Goal: Information Seeking & Learning: Check status

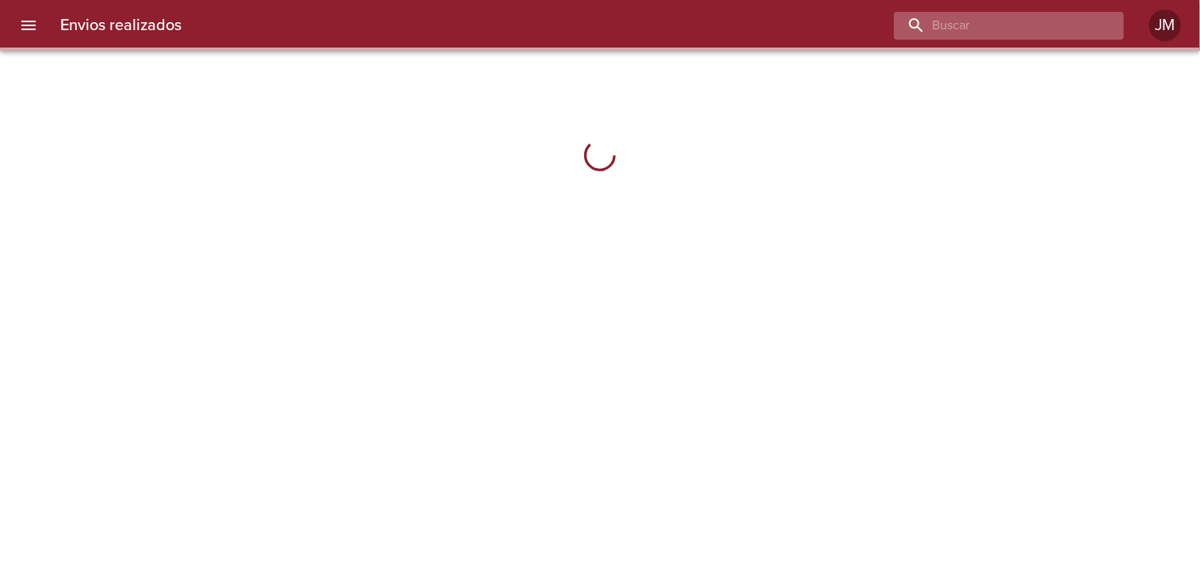
drag, startPoint x: 1013, startPoint y: 11, endPoint x: 1012, endPoint y: 20, distance: 8.8
click at [1012, 15] on input "buscar" at bounding box center [995, 26] width 203 height 28
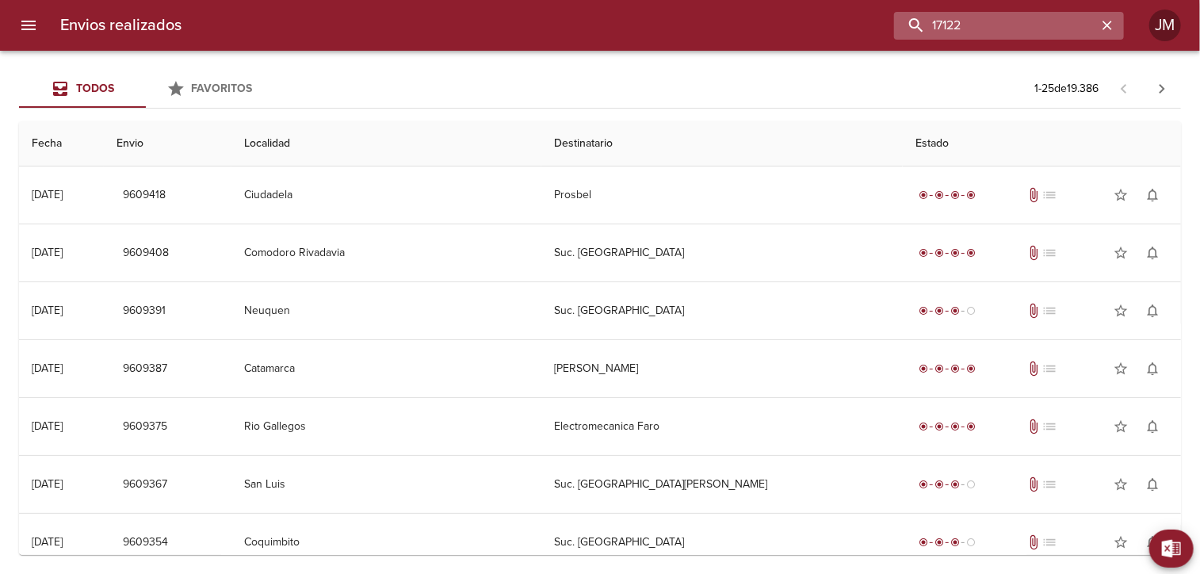
type input "17122"
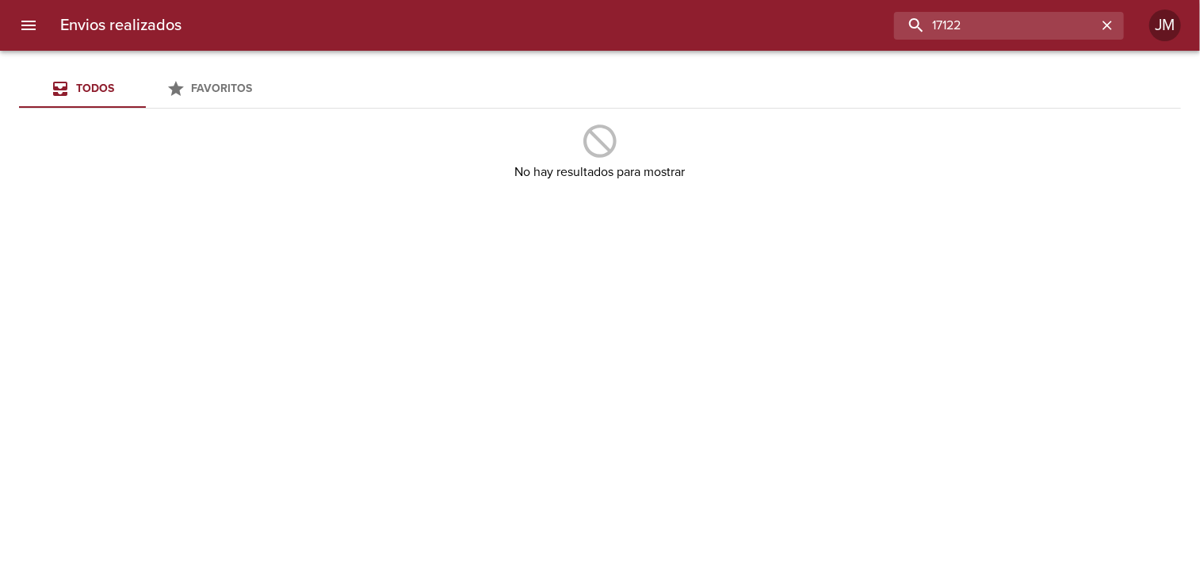
drag, startPoint x: 973, startPoint y: 29, endPoint x: 892, endPoint y: 18, distance: 82.3
click at [890, 18] on div "17122" at bounding box center [659, 26] width 930 height 28
type input "17100"
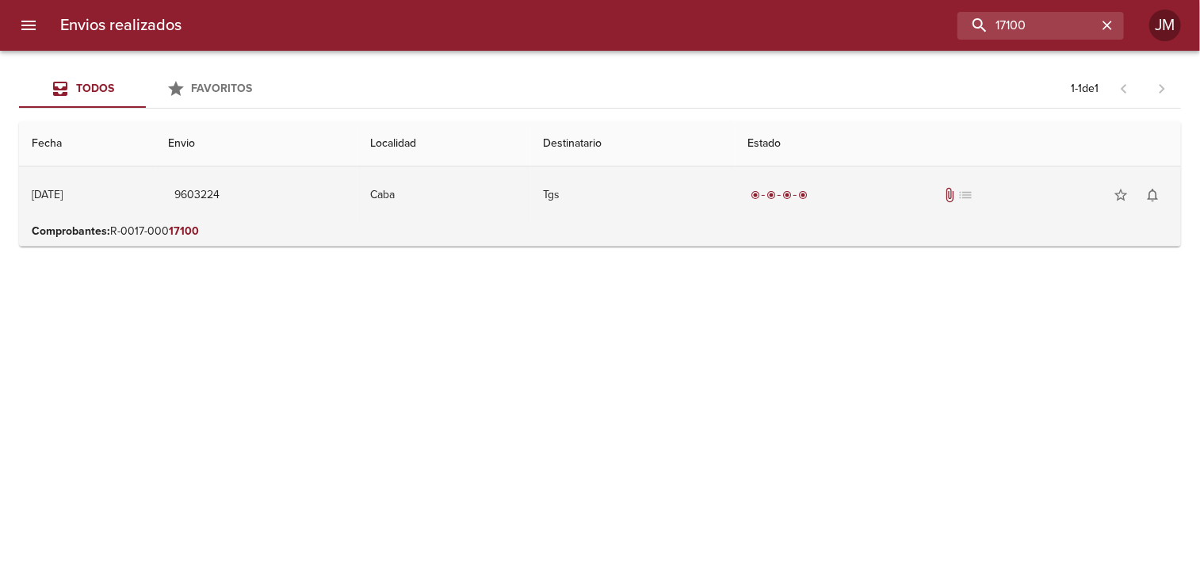
click at [331, 213] on td "9603224" at bounding box center [256, 194] width 202 height 57
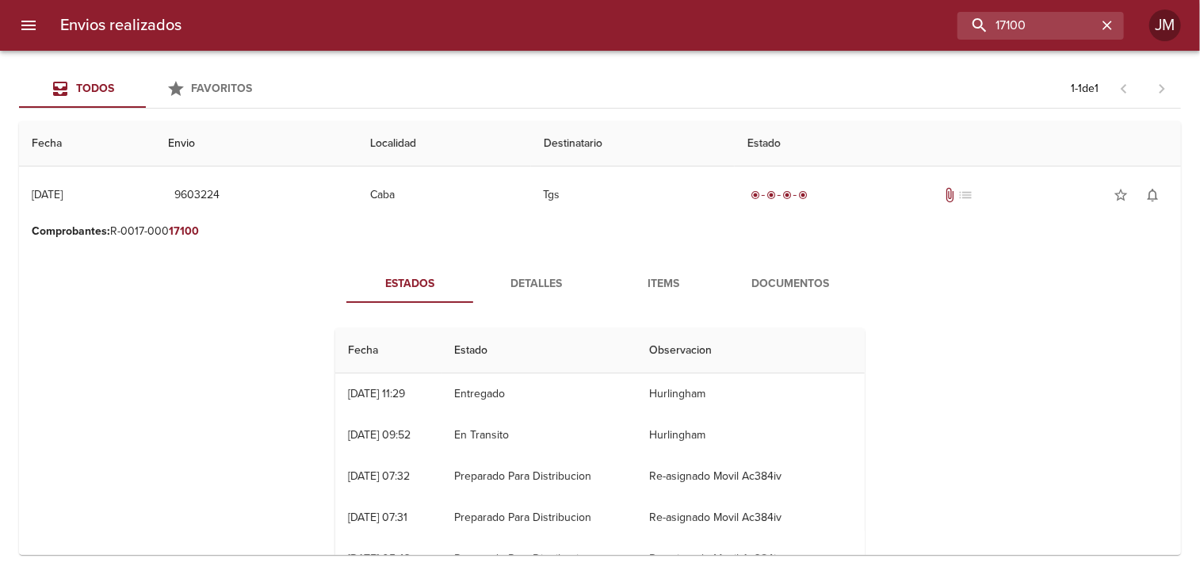
click at [764, 285] on span "Documentos" at bounding box center [790, 284] width 108 height 20
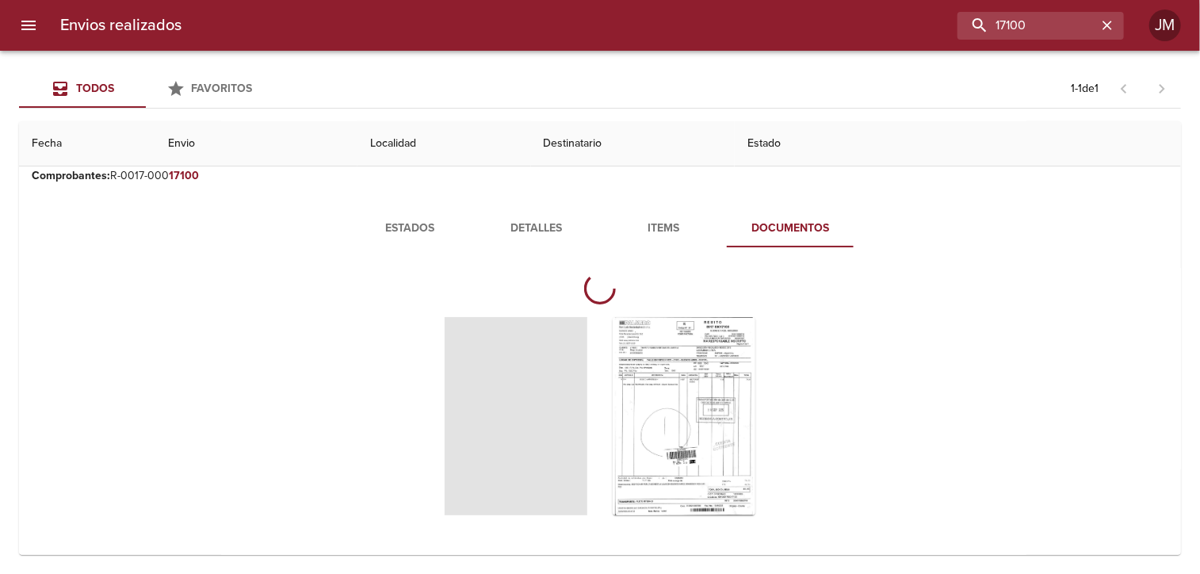
scroll to position [60, 0]
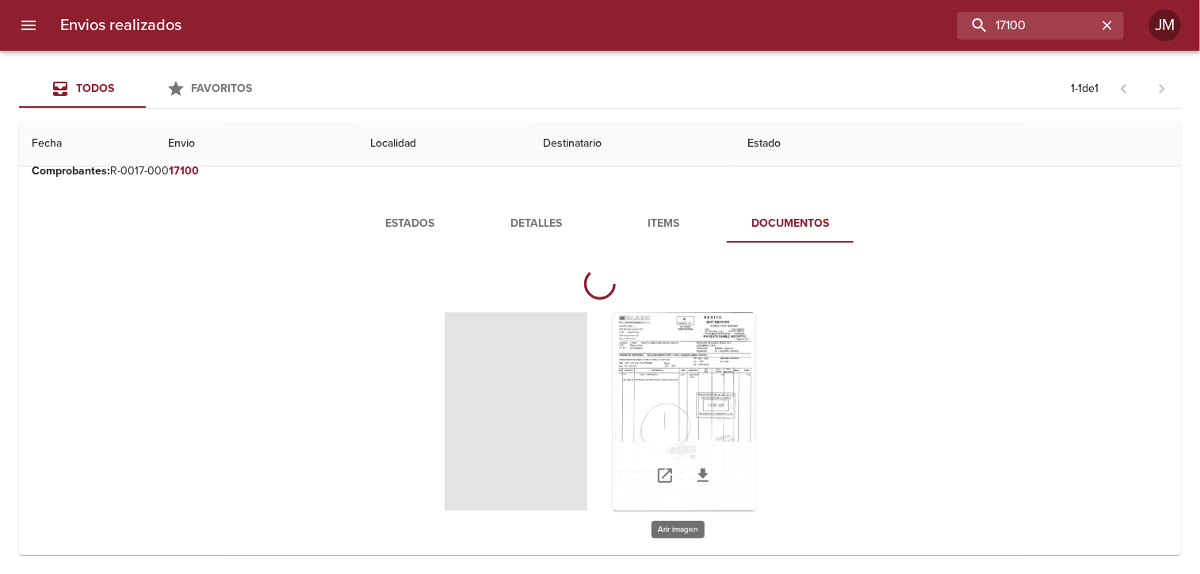
click at [729, 371] on div "Tabla de envíos del cliente" at bounding box center [684, 411] width 143 height 198
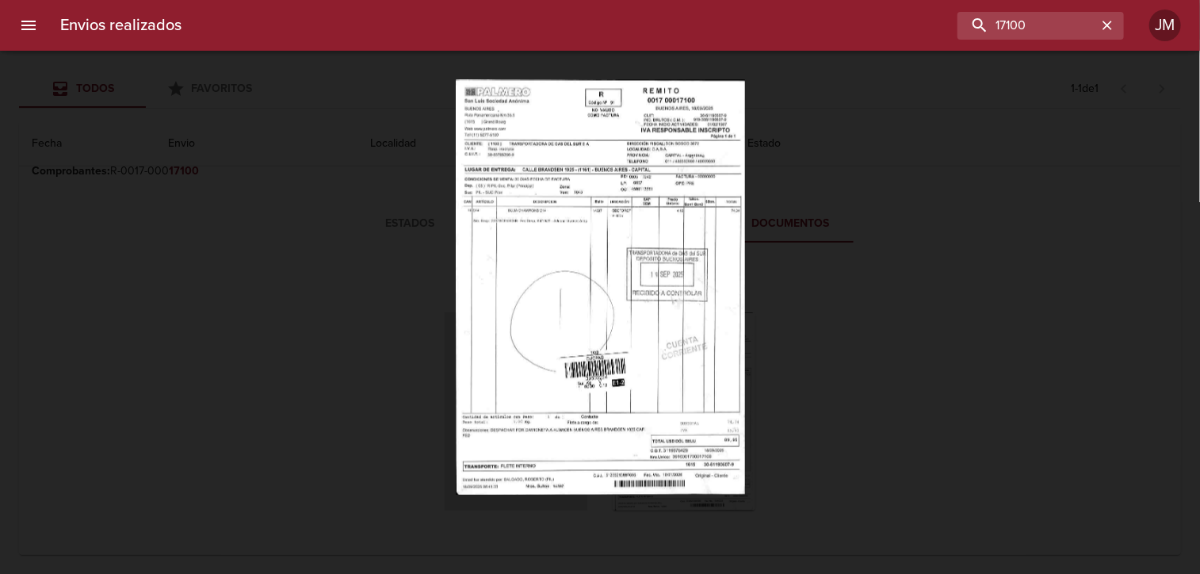
click at [993, 454] on div "Lightbox" at bounding box center [600, 287] width 1200 height 574
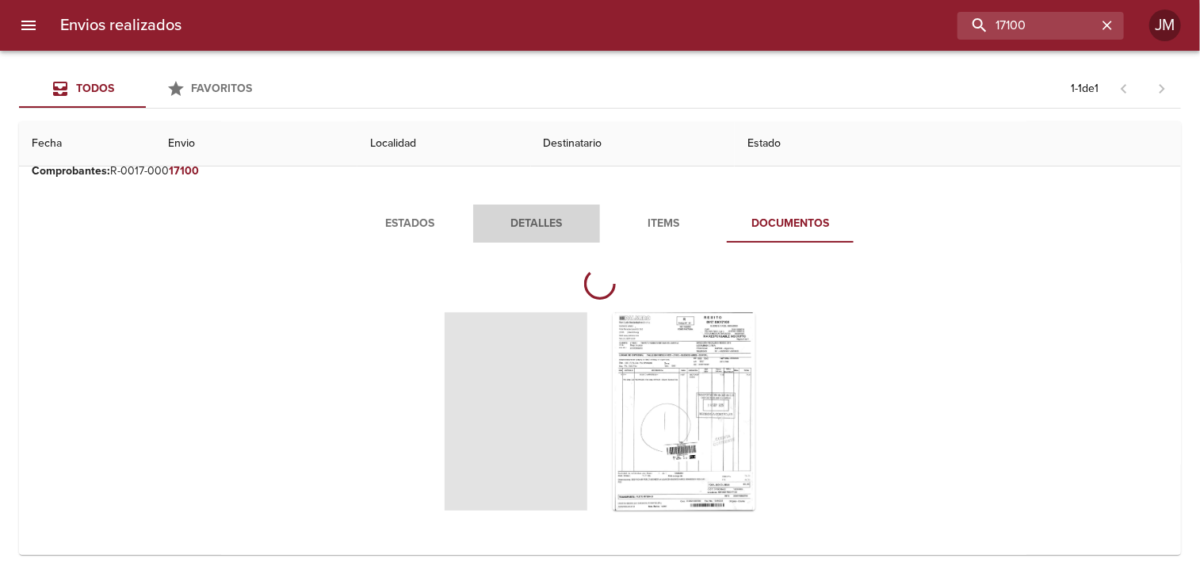
click at [555, 232] on button "Detalles" at bounding box center [536, 223] width 127 height 38
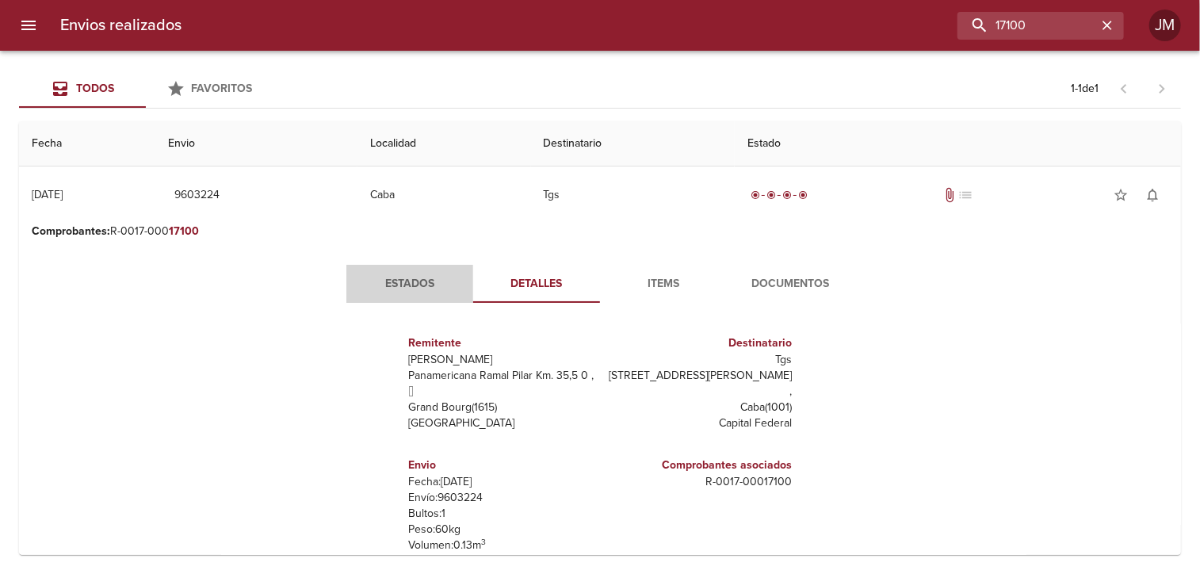
click at [424, 278] on span "Estados" at bounding box center [410, 284] width 108 height 20
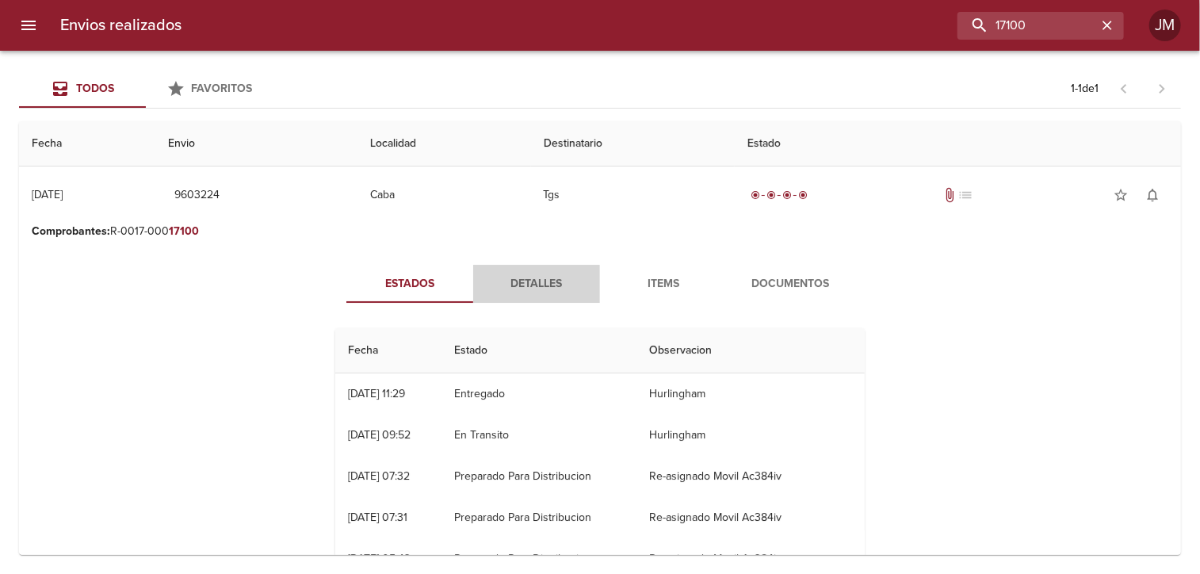
click at [531, 280] on span "Detalles" at bounding box center [537, 284] width 108 height 20
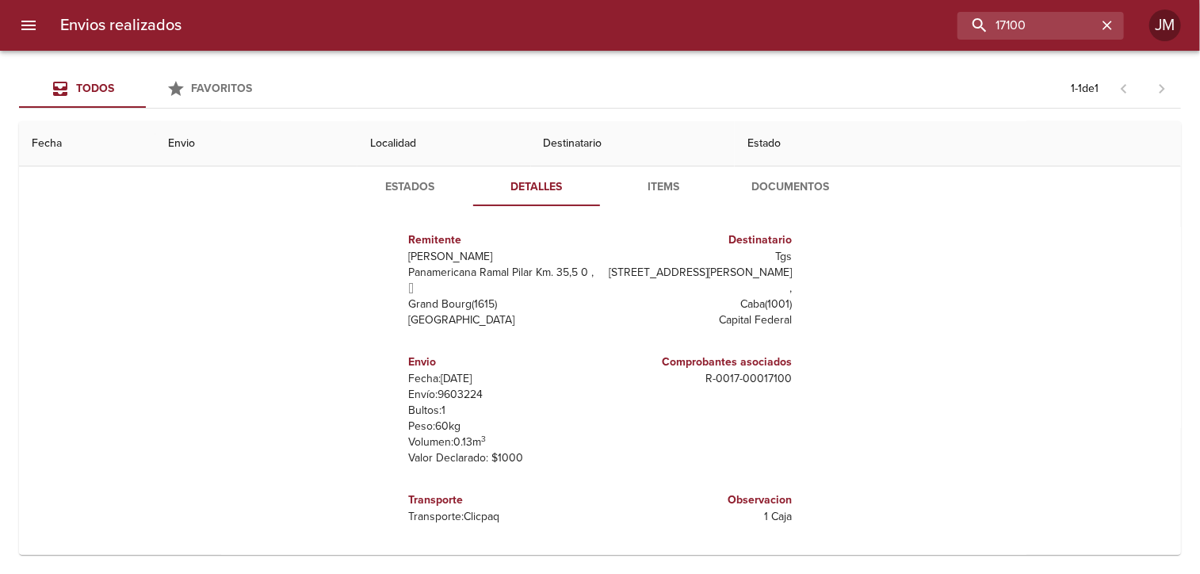
scroll to position [8, 0]
click at [666, 183] on span "Items" at bounding box center [664, 188] width 108 height 20
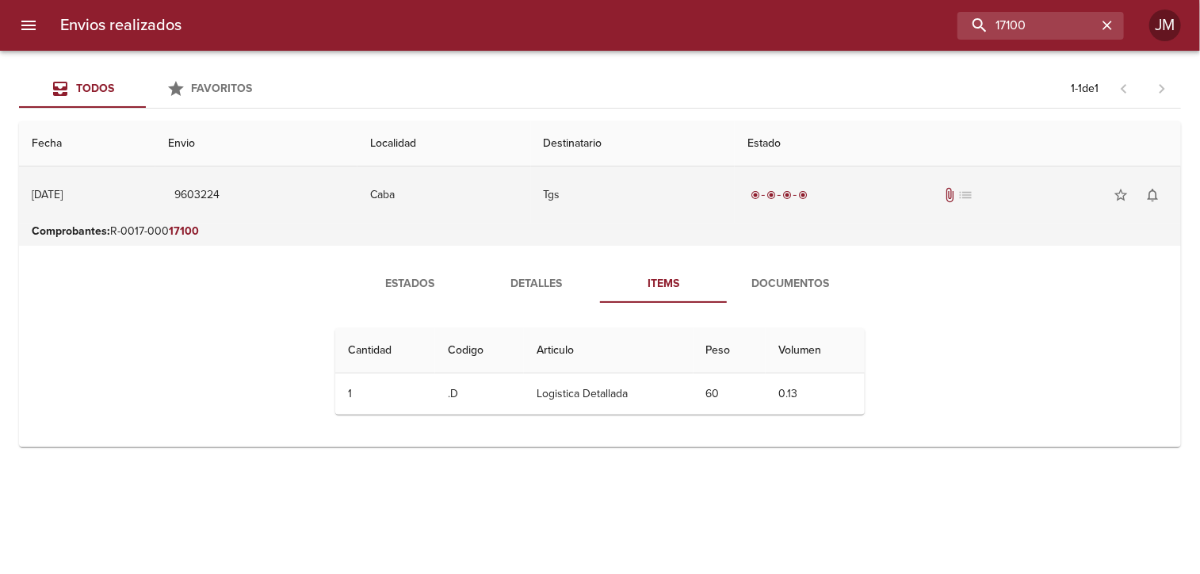
scroll to position [0, 0]
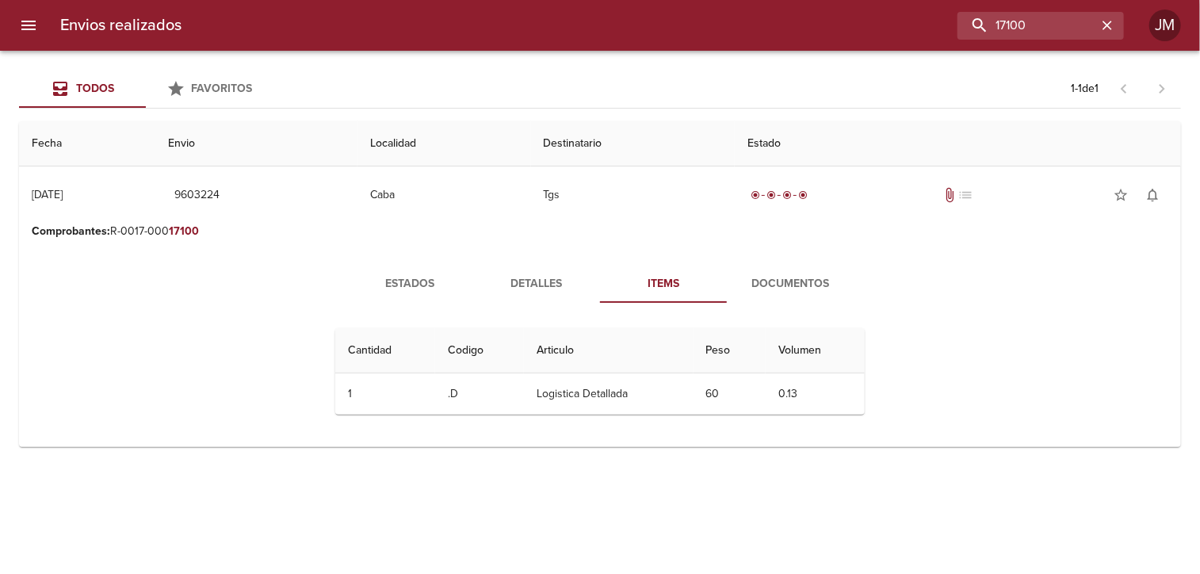
click at [818, 265] on button "Documentos" at bounding box center [790, 284] width 127 height 38
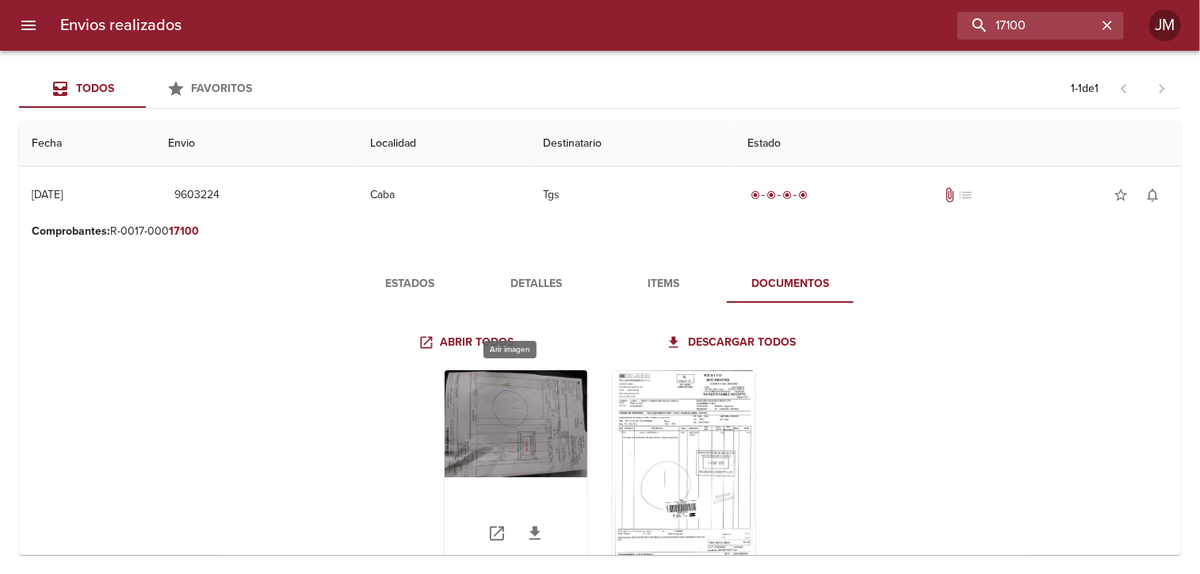
click at [553, 439] on div "Tabla de envíos del cliente" at bounding box center [516, 469] width 143 height 198
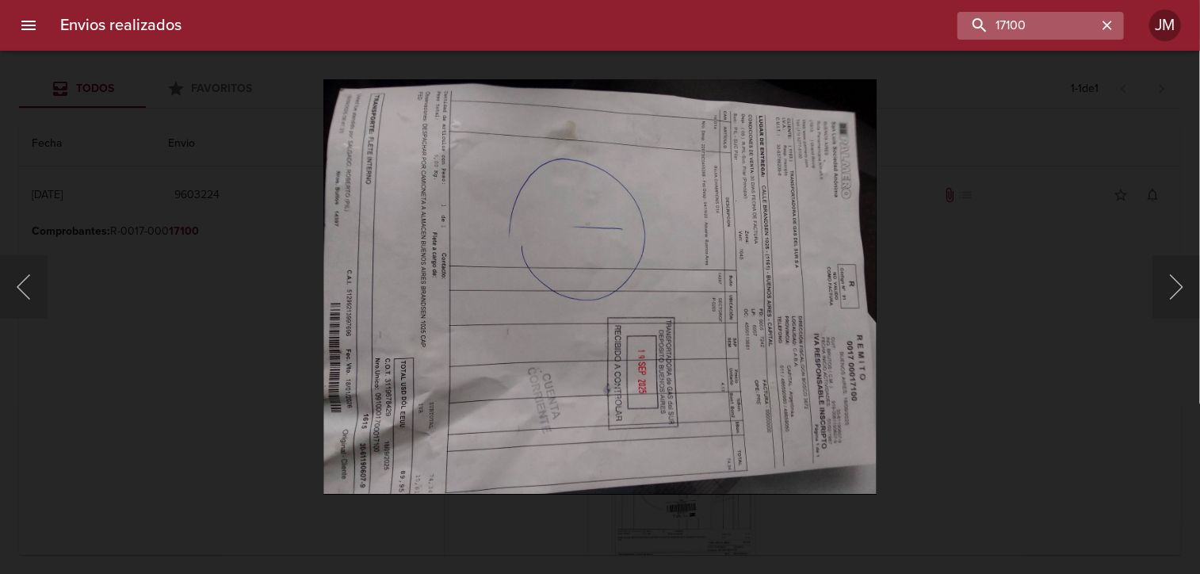
click at [1112, 29] on icon "button" at bounding box center [1107, 25] width 16 height 16
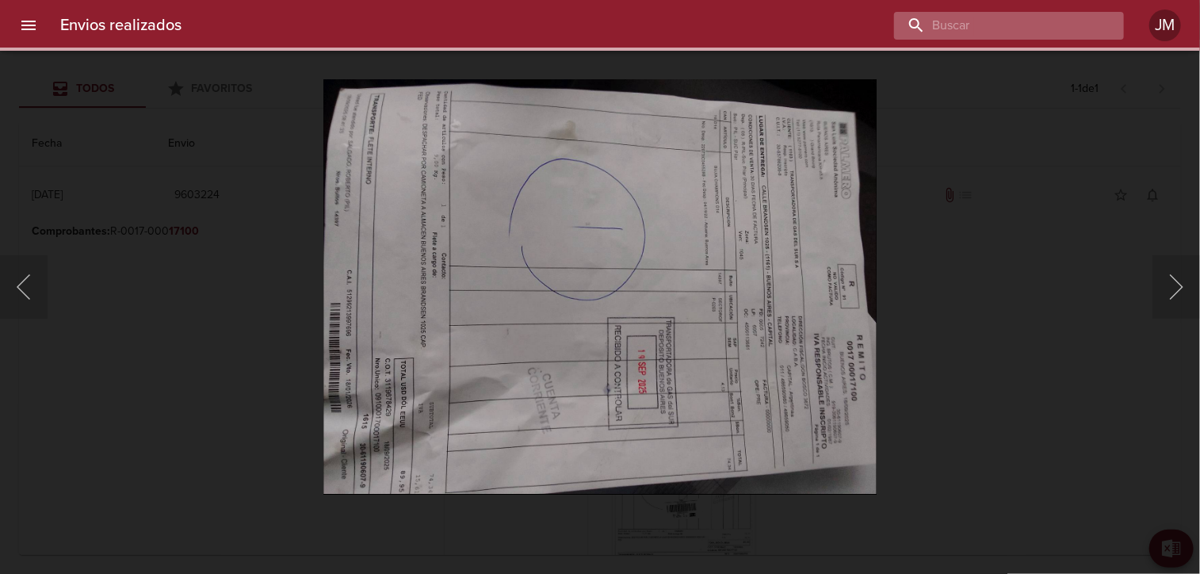
click at [1027, 25] on input "buscar" at bounding box center [995, 26] width 203 height 28
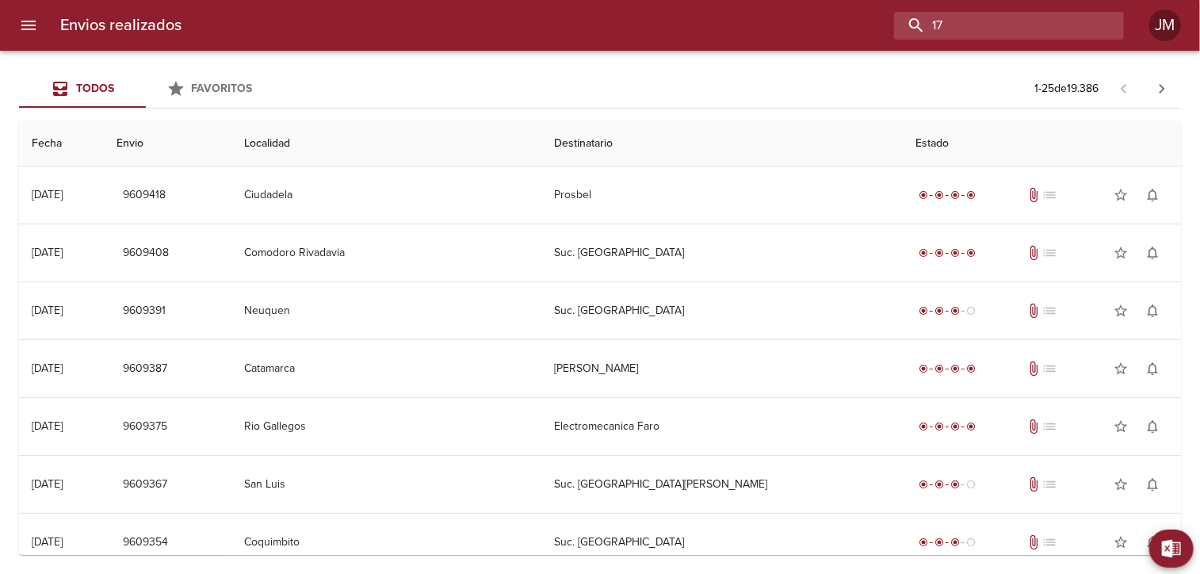
type input "1"
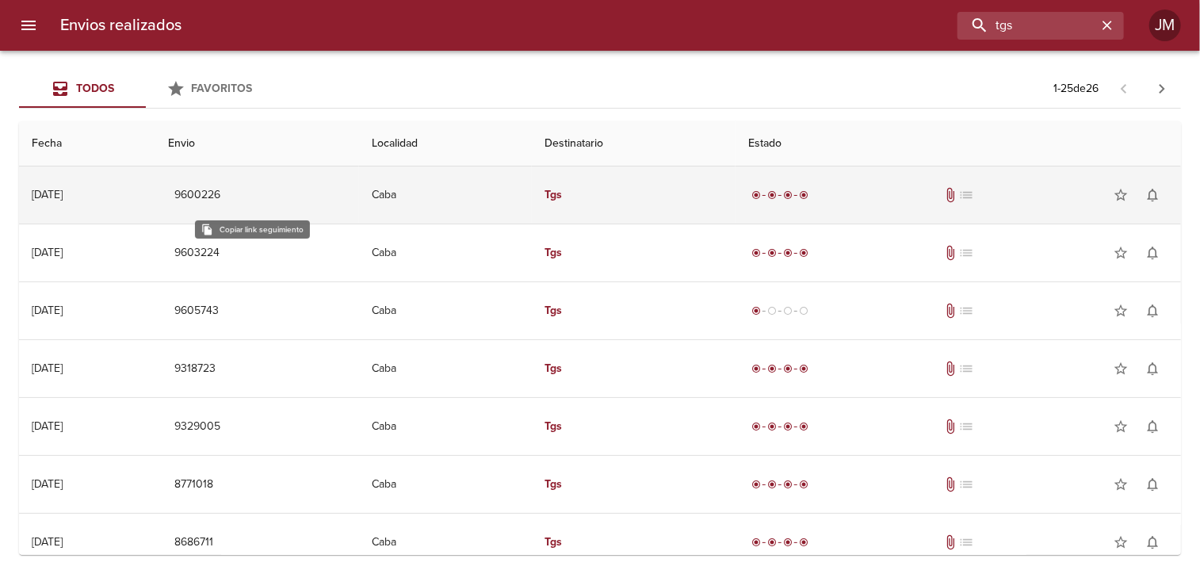
click at [220, 201] on span "9600226" at bounding box center [197, 195] width 46 height 20
click at [63, 195] on div "[DATE]" at bounding box center [47, 194] width 31 height 13
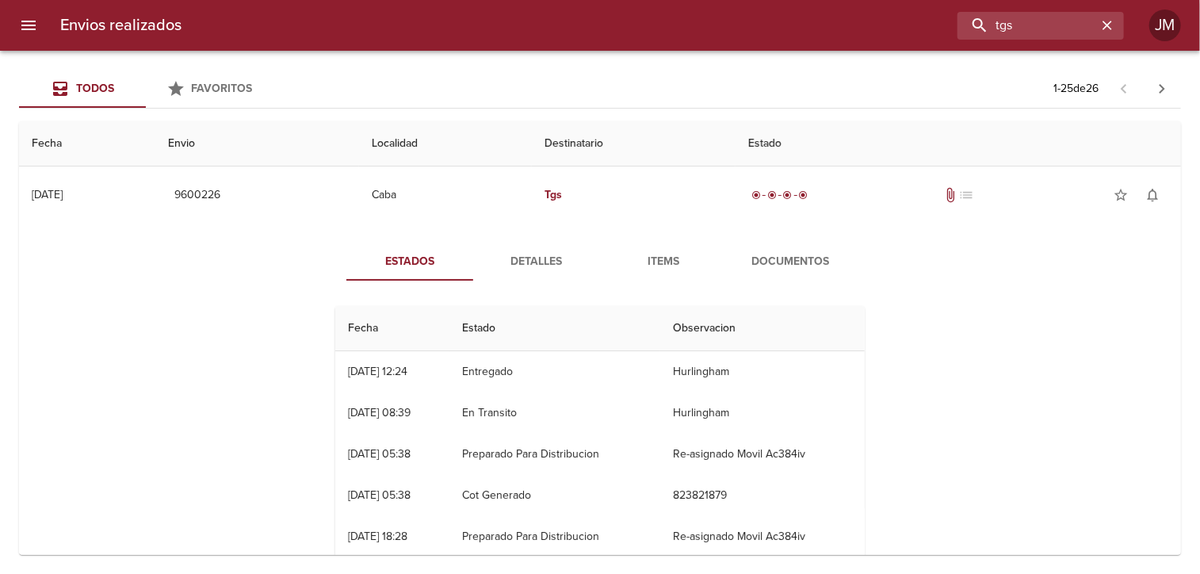
click at [815, 264] on span "Documentos" at bounding box center [790, 262] width 108 height 20
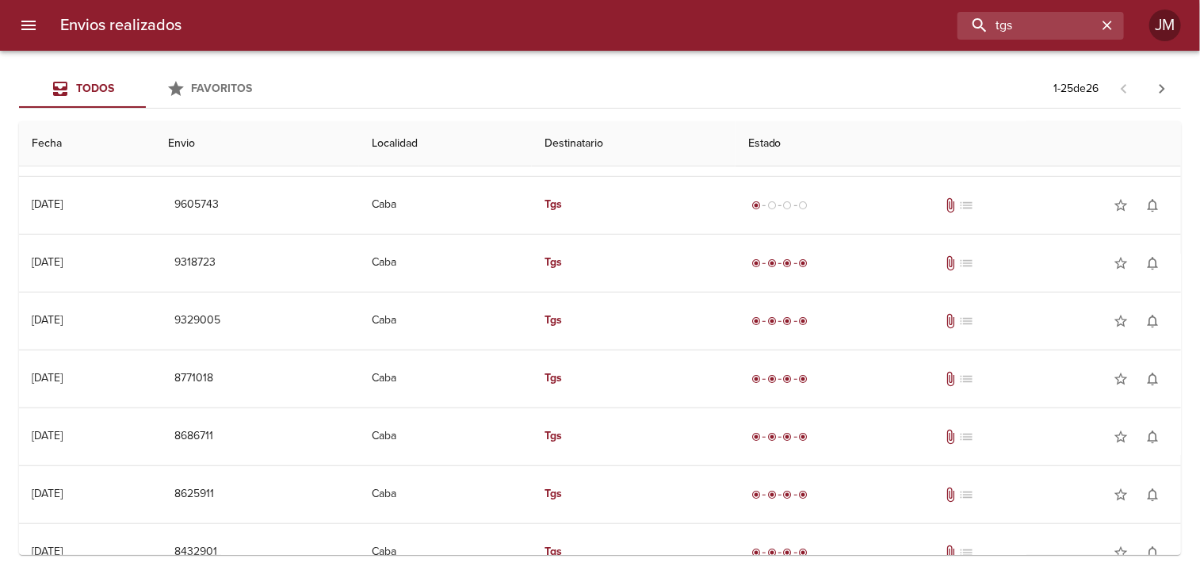
scroll to position [393, 0]
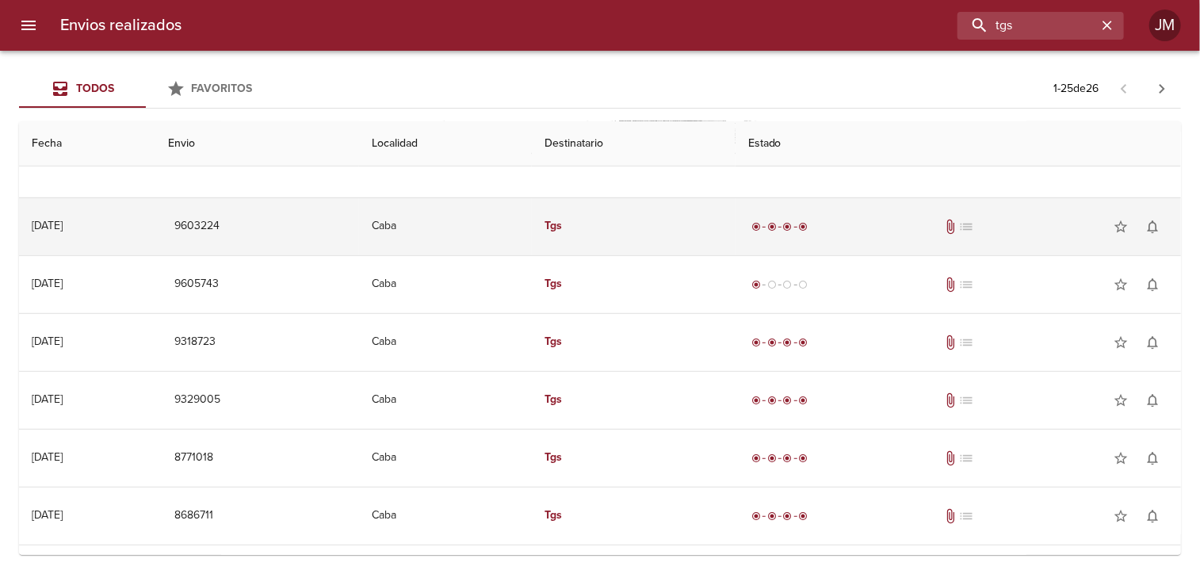
click at [466, 227] on td "Caba" at bounding box center [445, 226] width 173 height 57
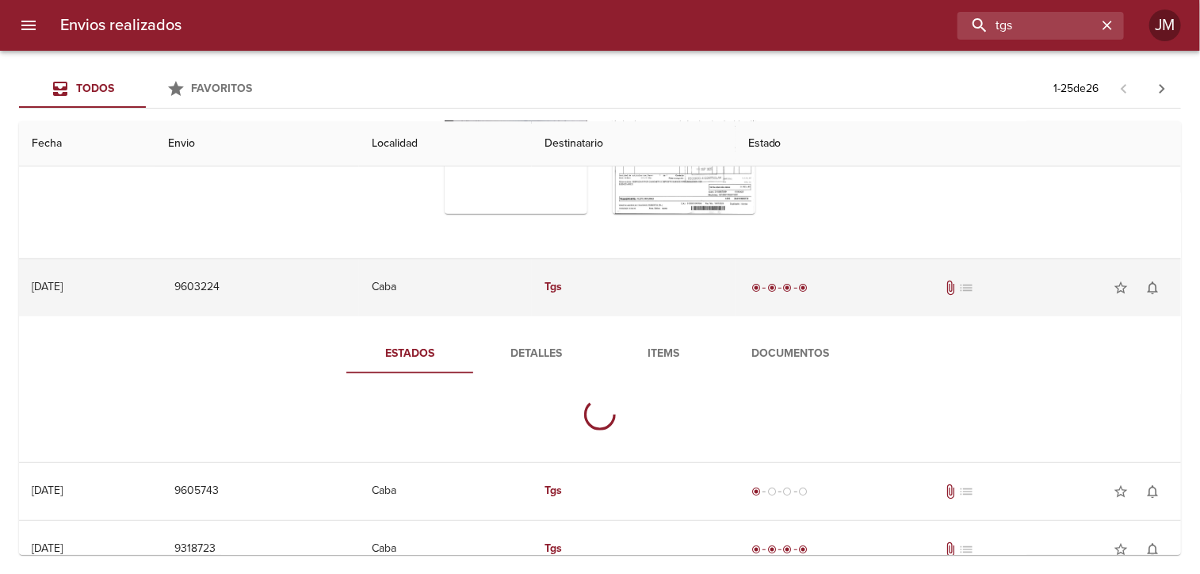
scroll to position [314, 0]
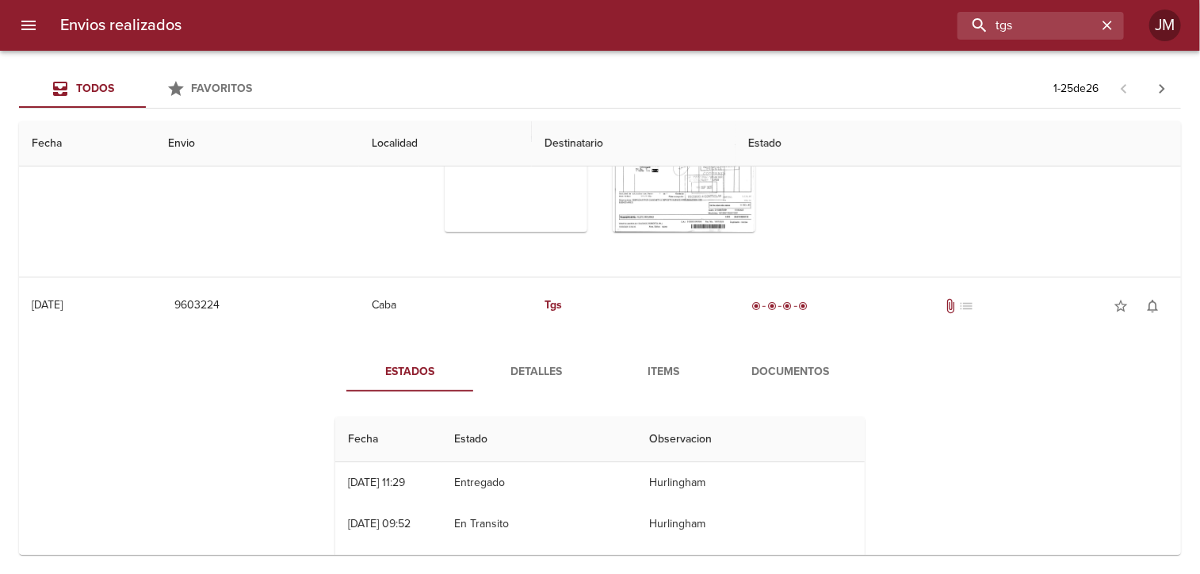
click at [760, 376] on span "Documentos" at bounding box center [790, 372] width 108 height 20
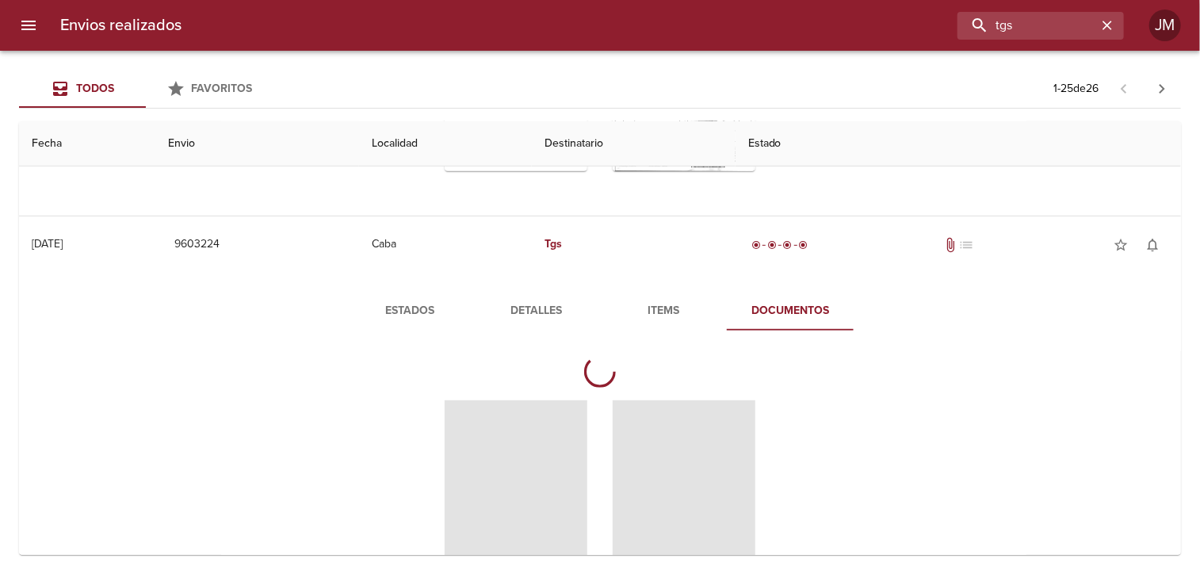
scroll to position [472, 0]
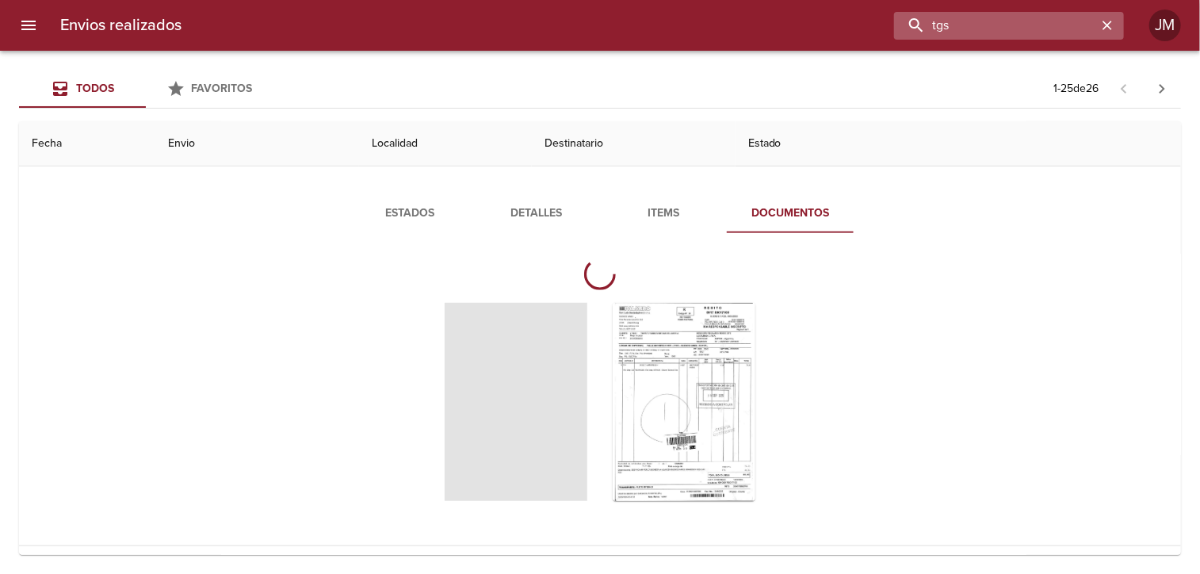
drag, startPoint x: 1042, startPoint y: 25, endPoint x: 956, endPoint y: 14, distance: 86.3
click at [956, 14] on input "tgs" at bounding box center [995, 26] width 203 height 28
type input "t"
type input "17100"
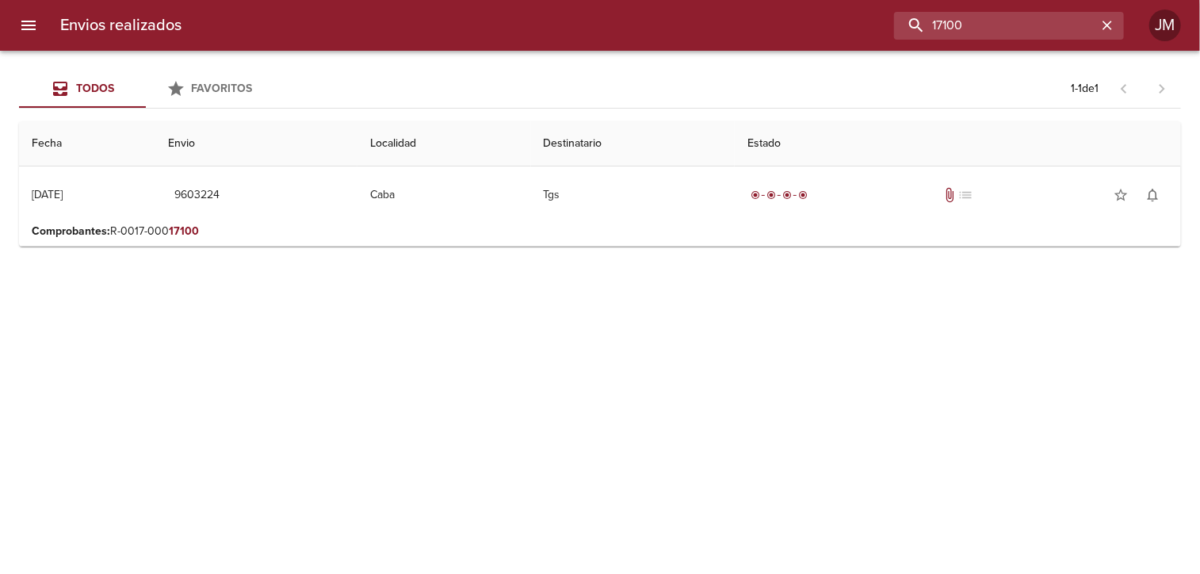
scroll to position [0, 0]
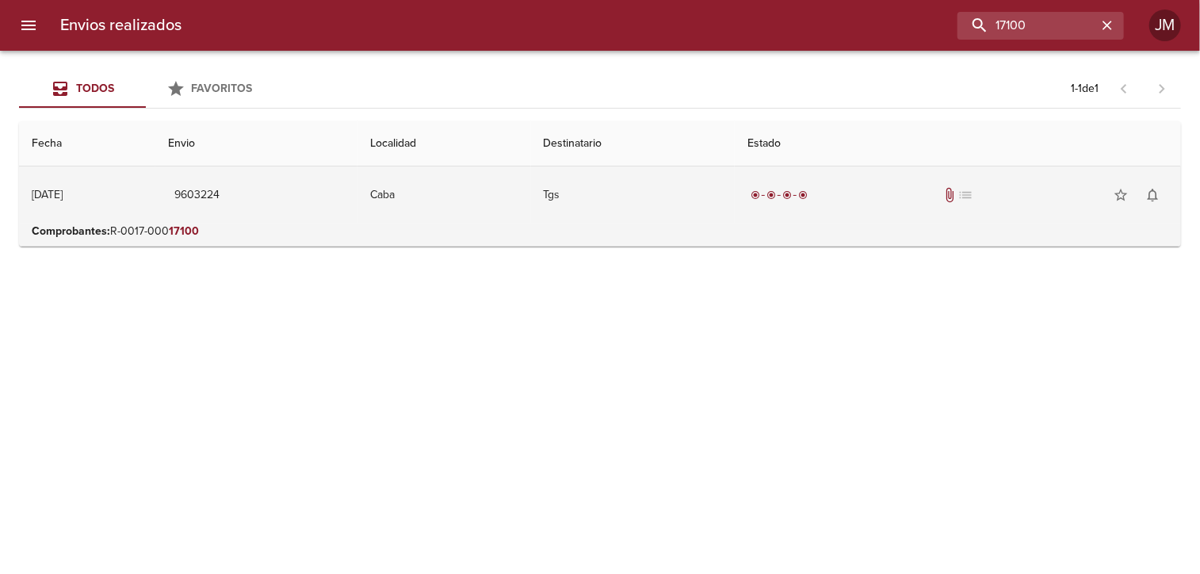
click at [304, 199] on td "9603224" at bounding box center [256, 194] width 202 height 57
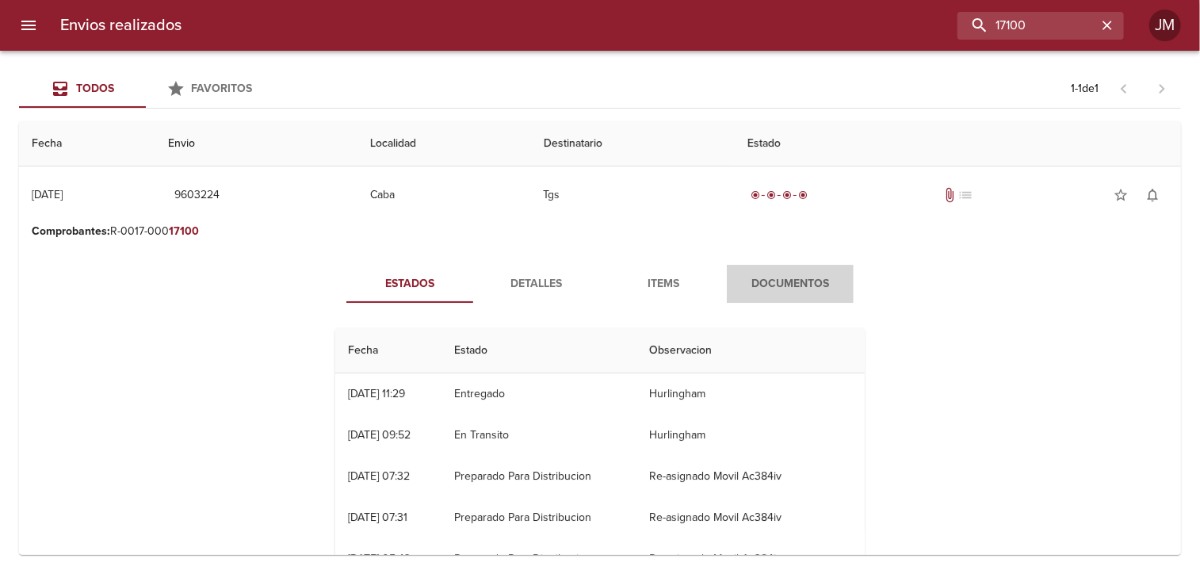
click at [771, 277] on span "Documentos" at bounding box center [790, 284] width 108 height 20
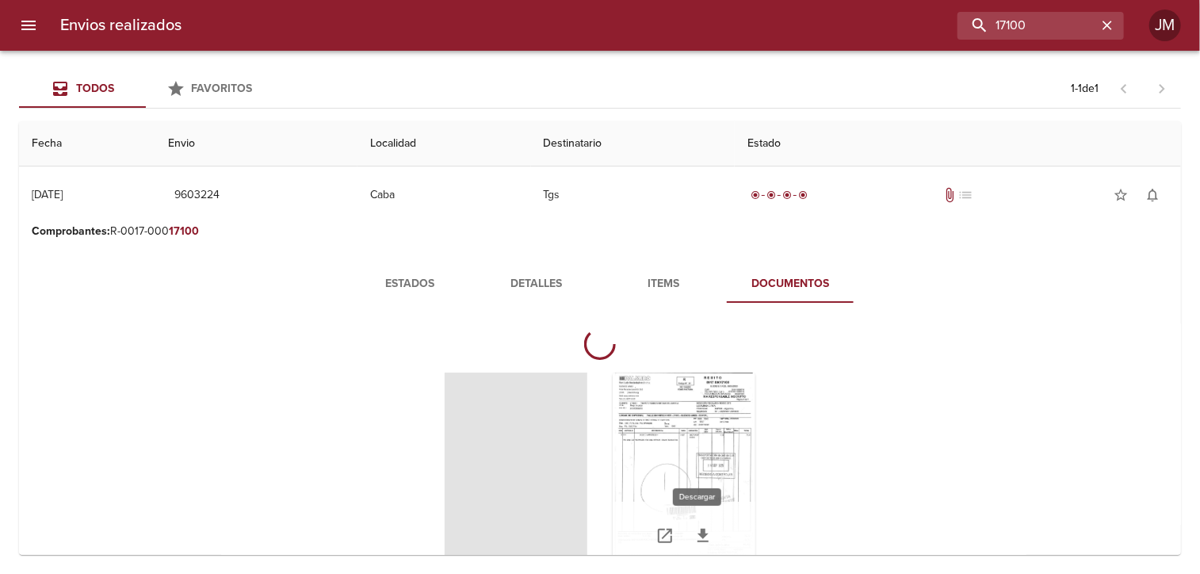
click at [700, 529] on icon "Tabla de envíos del cliente" at bounding box center [703, 535] width 19 height 19
